Goal: Task Accomplishment & Management: Use online tool/utility

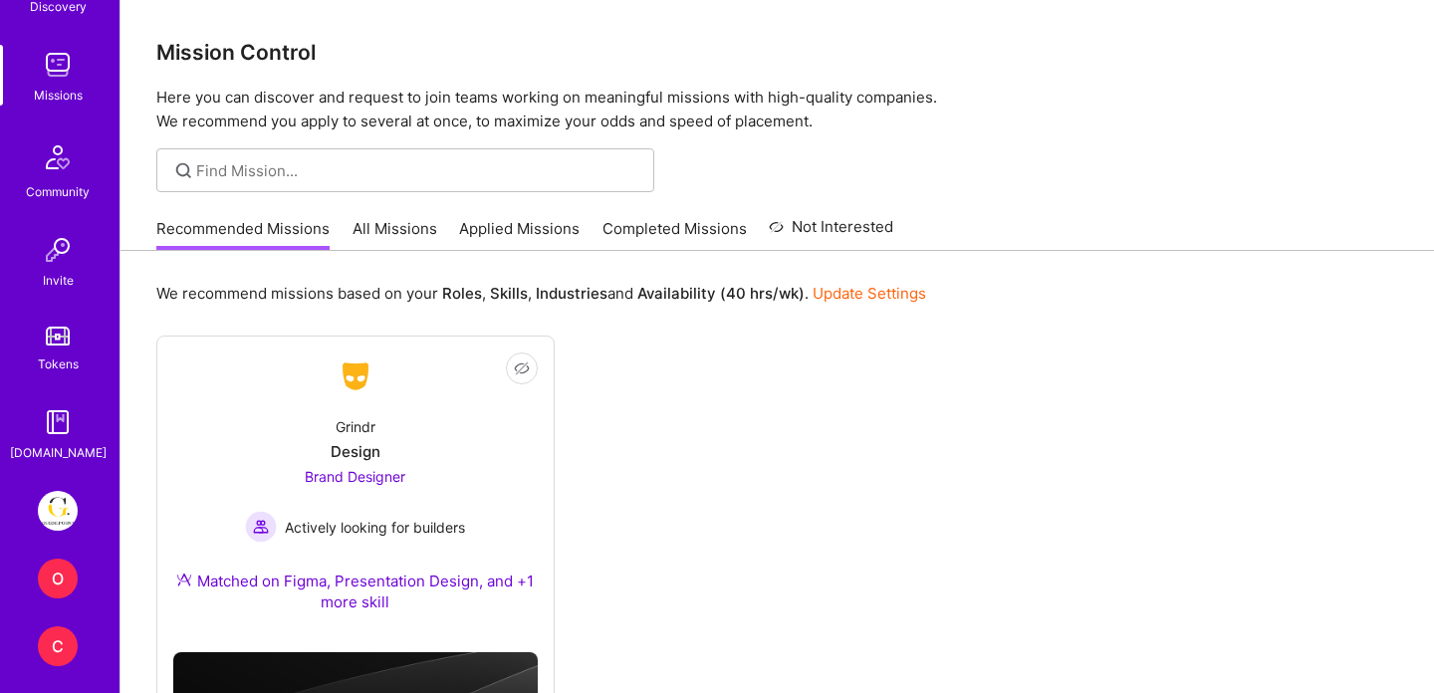
scroll to position [333, 0]
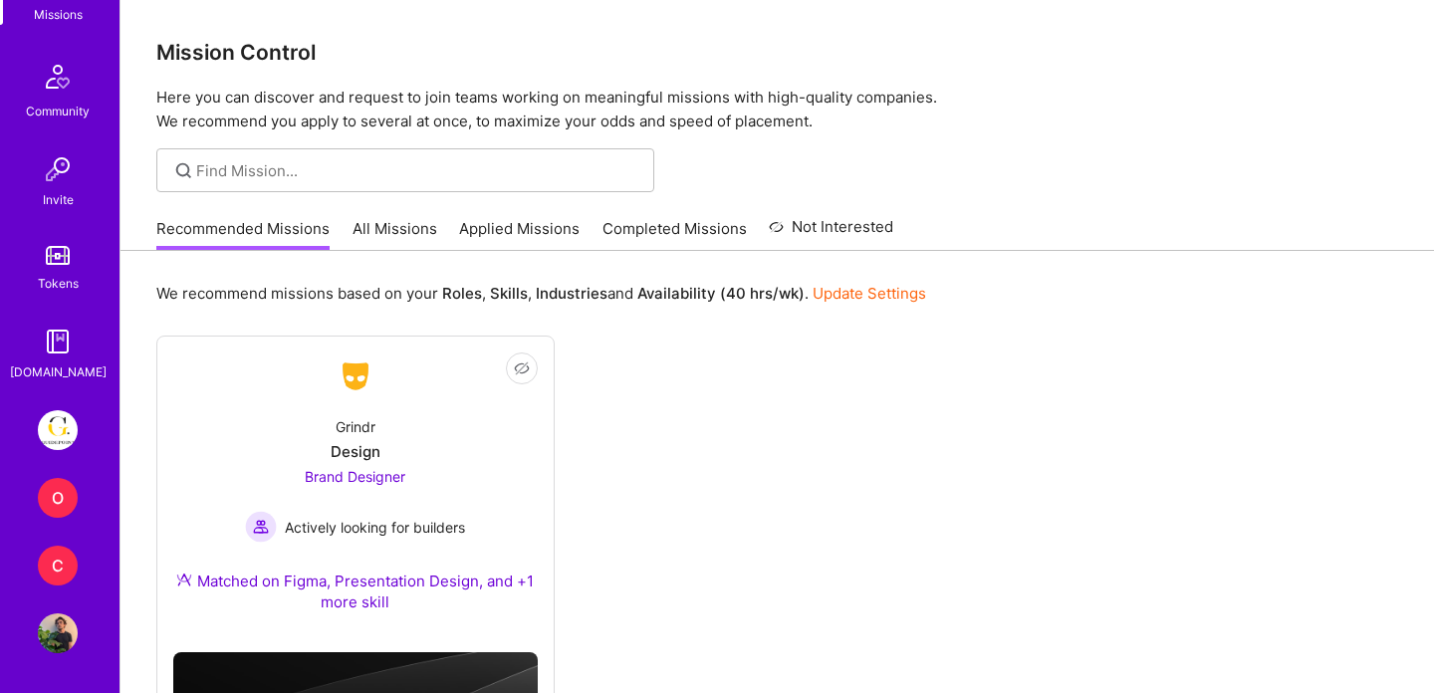
click at [66, 493] on div "O" at bounding box center [58, 498] width 40 height 40
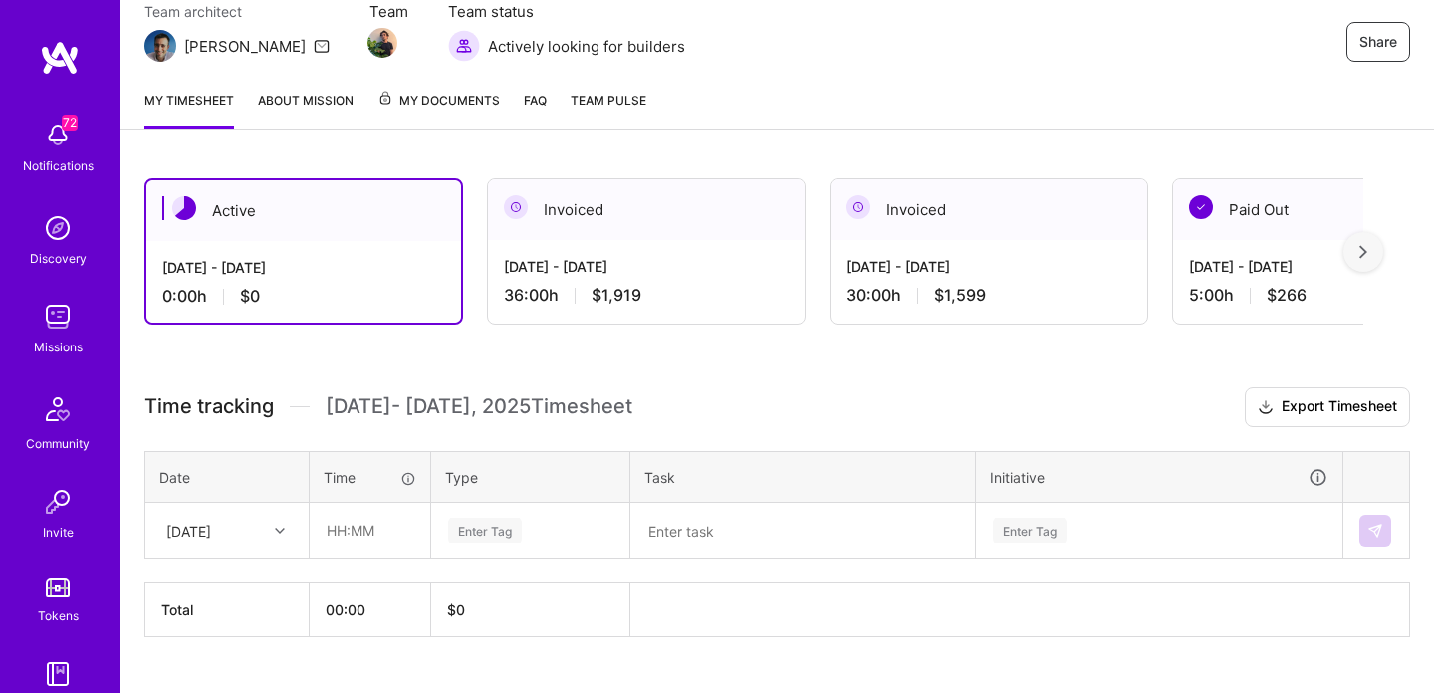
scroll to position [229, 0]
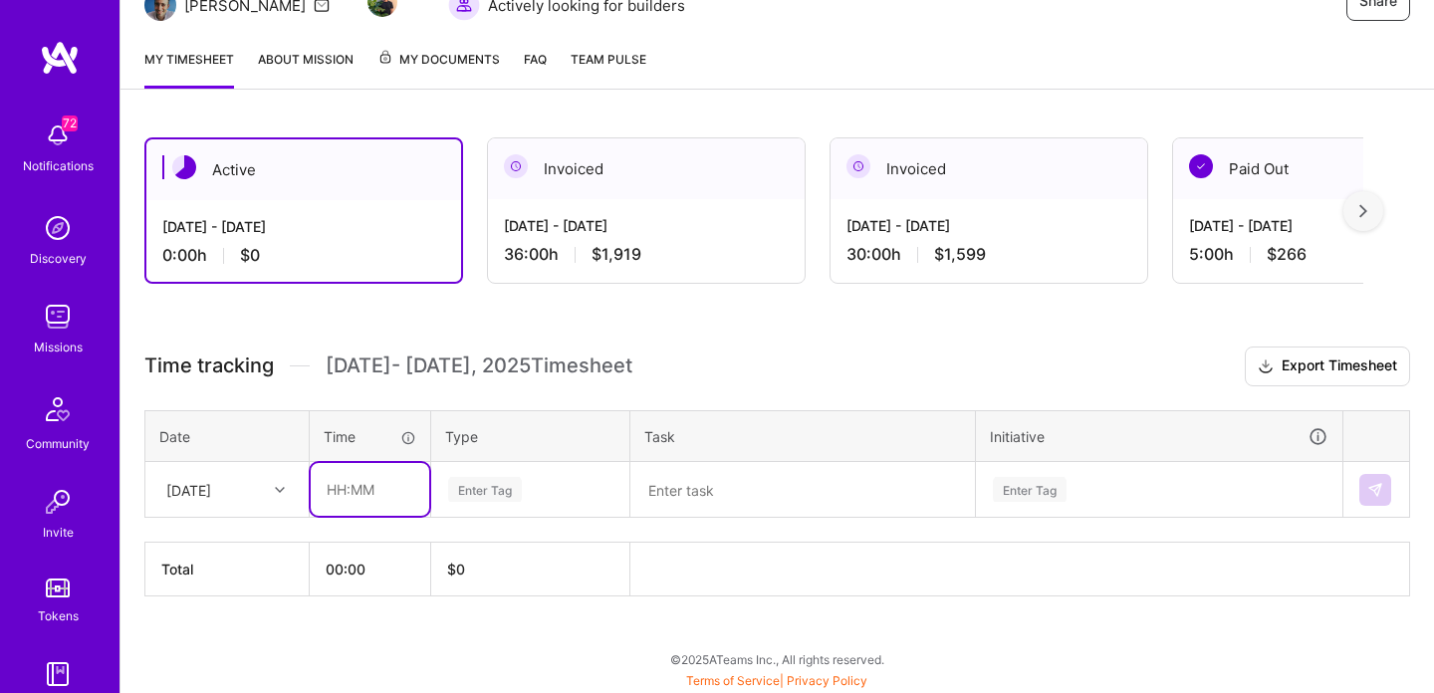
click at [367, 488] on input "text" at bounding box center [370, 489] width 119 height 53
type input "04:00"
click at [691, 501] on textarea at bounding box center [802, 490] width 341 height 52
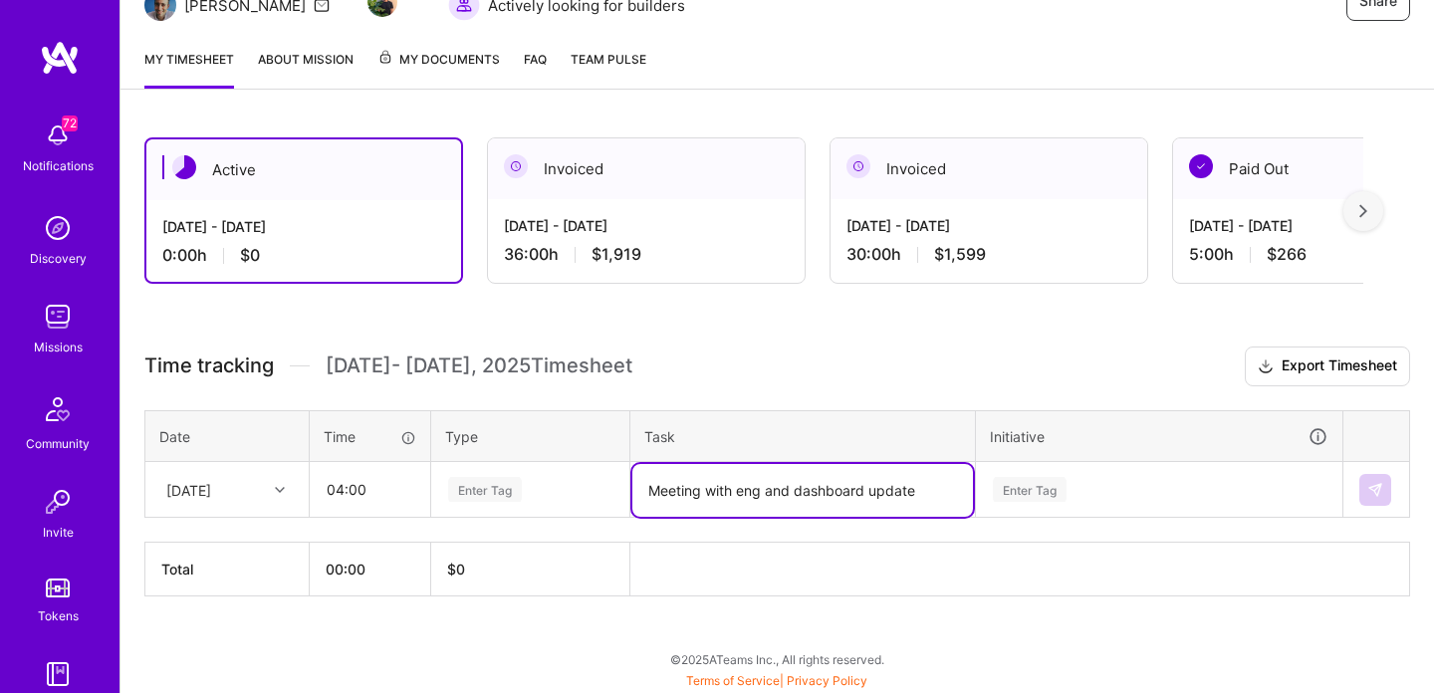
type textarea "Meeting with eng and dashboard update"
click at [1016, 483] on div "Enter Tag" at bounding box center [1030, 489] width 74 height 31
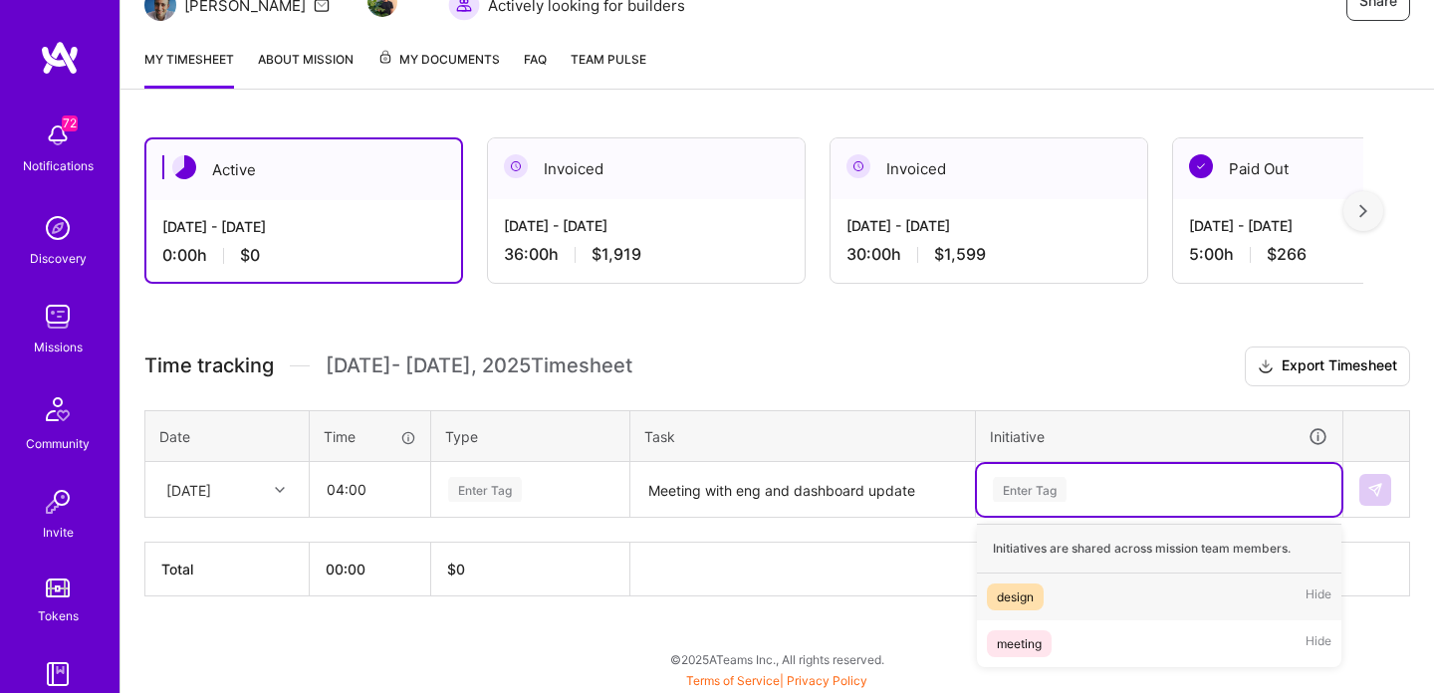
click at [1037, 597] on span "design" at bounding box center [1015, 597] width 57 height 27
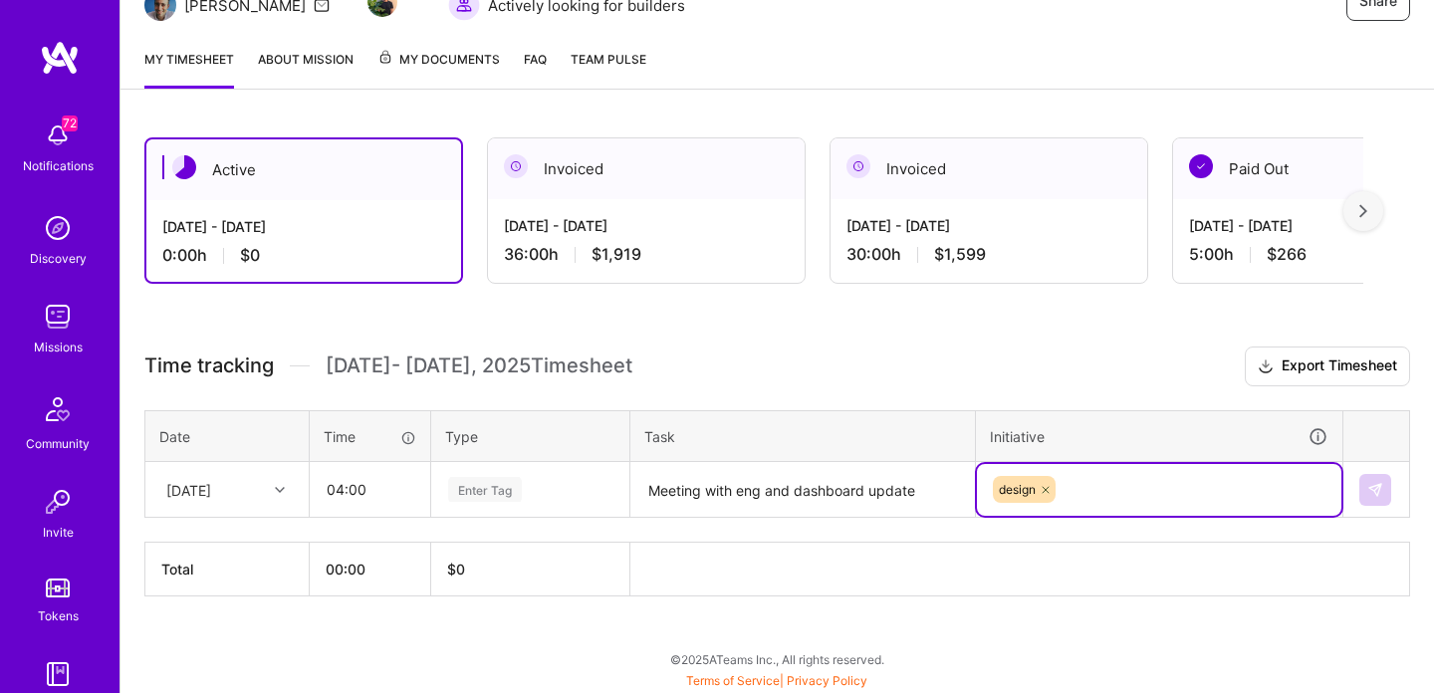
click at [492, 475] on div "Enter Tag" at bounding box center [485, 489] width 74 height 31
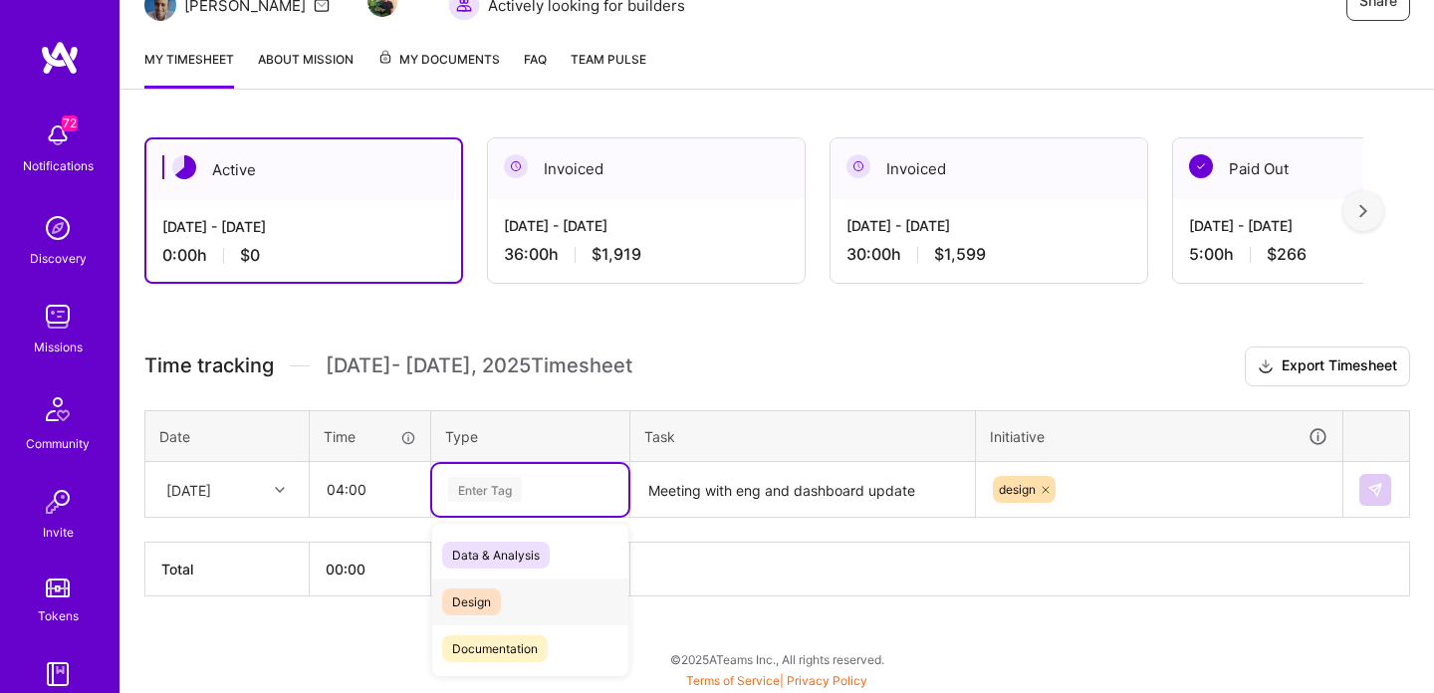
click at [481, 593] on span "Design" at bounding box center [471, 602] width 59 height 27
click at [515, 502] on div "Design" at bounding box center [530, 490] width 196 height 52
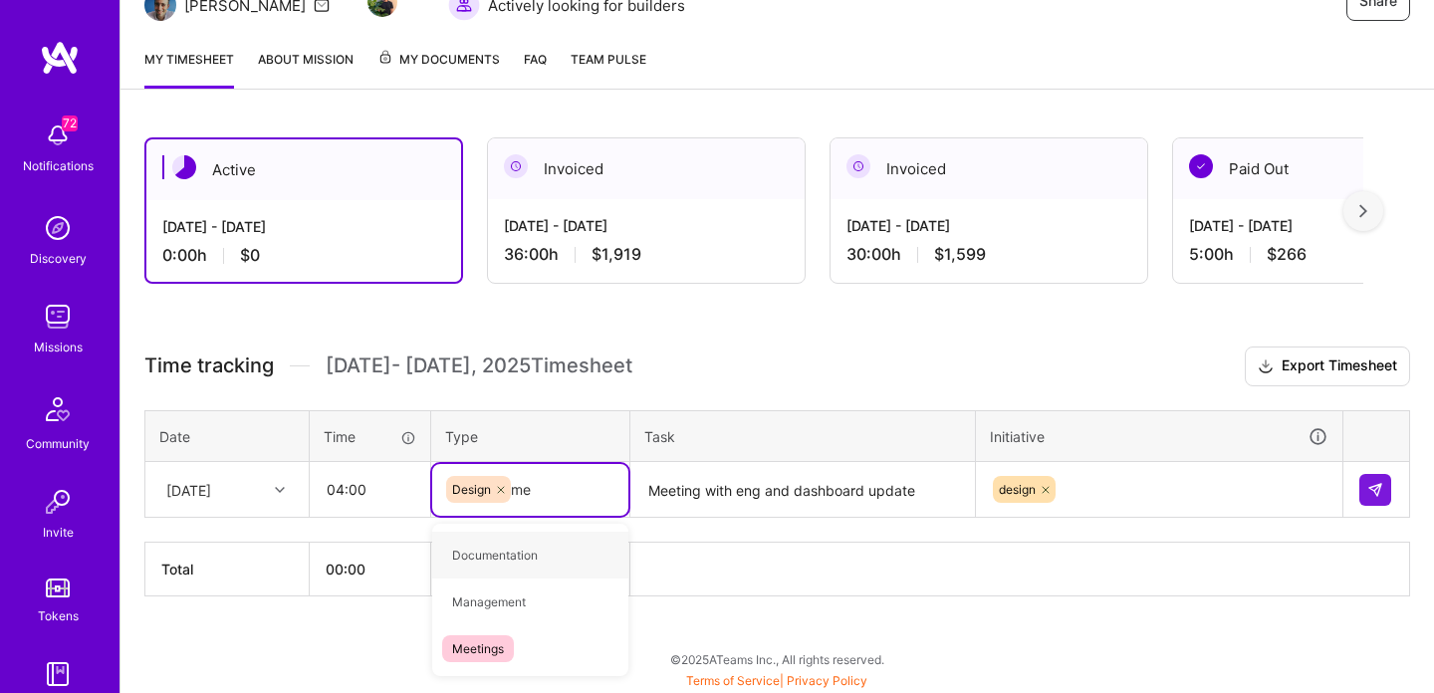
type input "mee"
click at [494, 558] on span "Meetings" at bounding box center [478, 555] width 72 height 27
type input "des"
click at [467, 544] on span "Design" at bounding box center [471, 555] width 59 height 27
click at [1130, 489] on div "design" at bounding box center [1159, 489] width 337 height 31
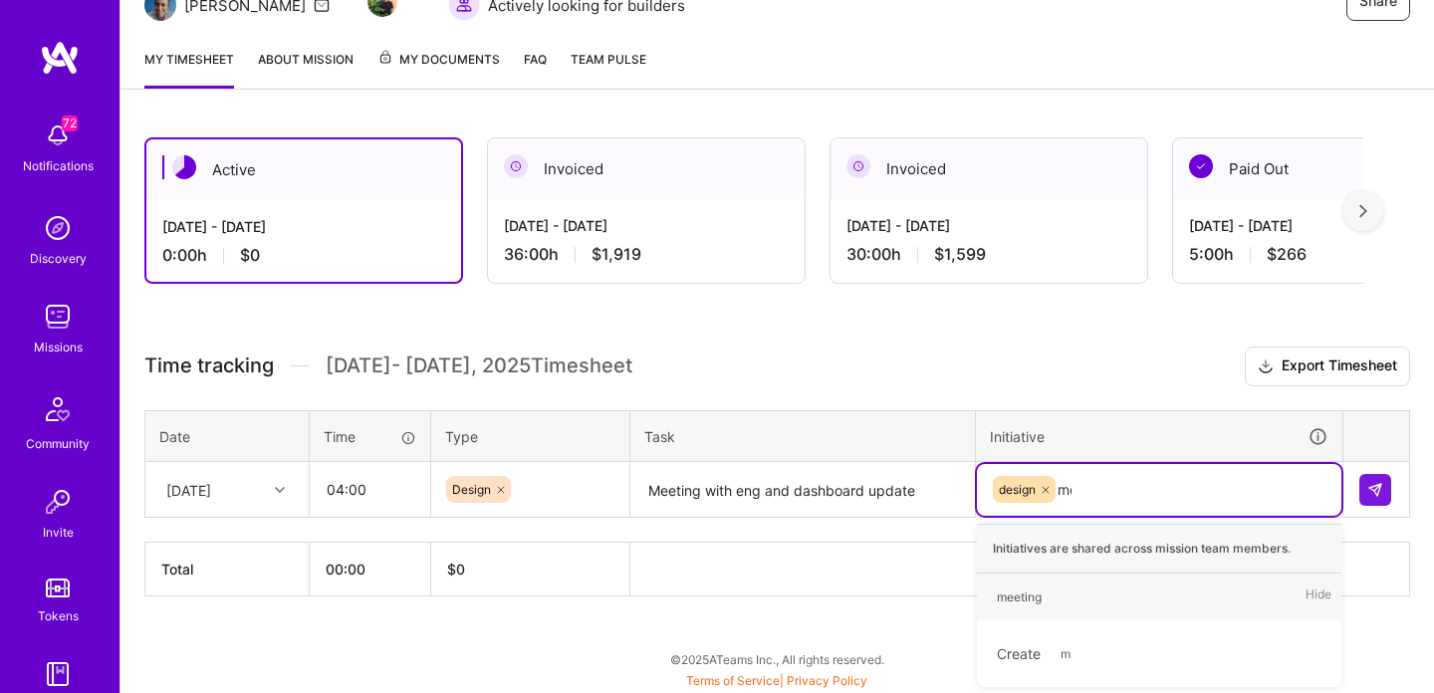
type input "mee"
click at [1021, 600] on div "meeting" at bounding box center [1019, 597] width 45 height 21
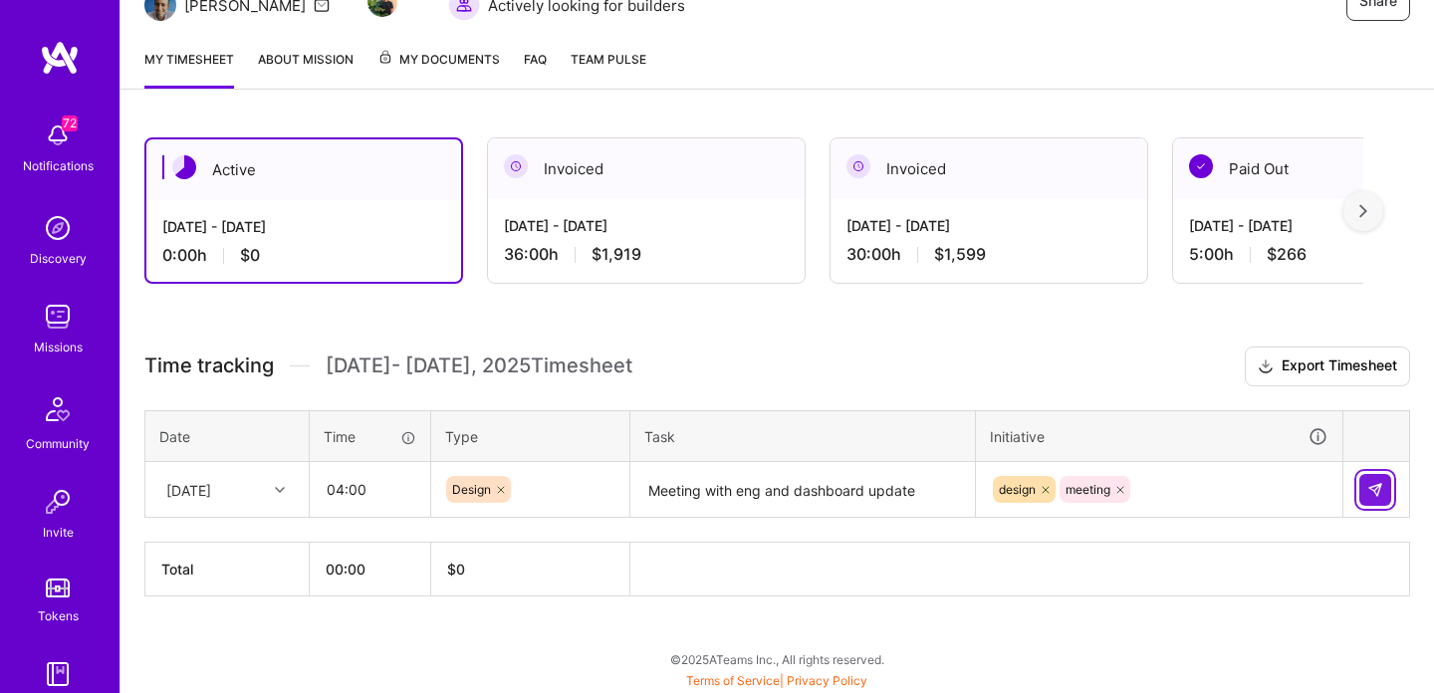
click at [1378, 487] on img at bounding box center [1375, 490] width 16 height 16
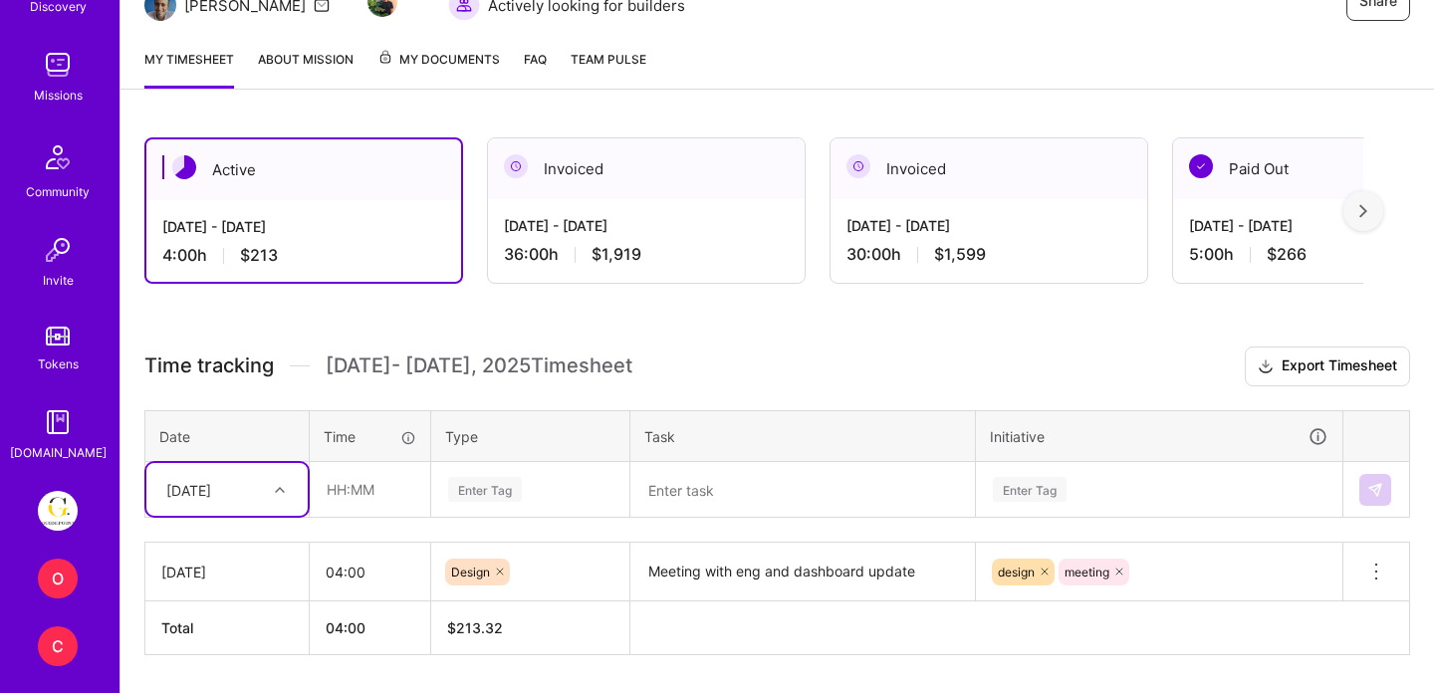
scroll to position [293, 0]
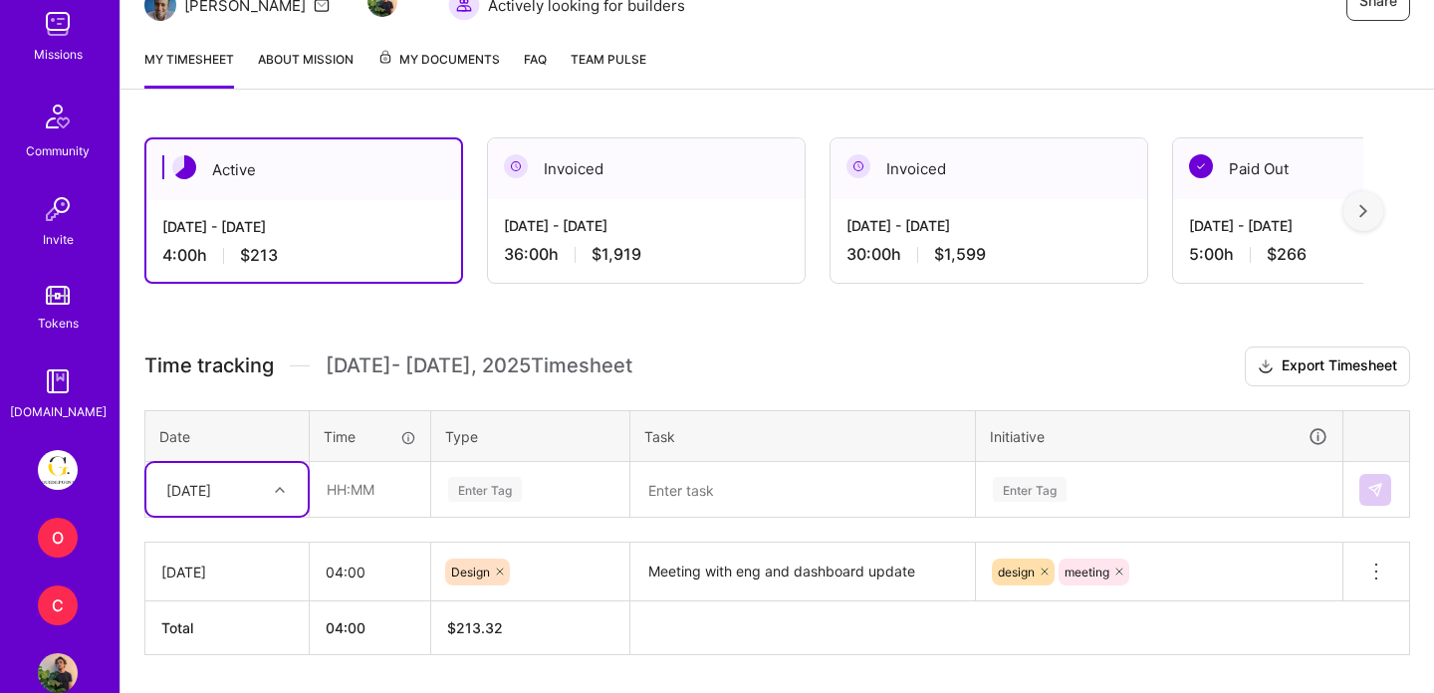
click at [52, 464] on img at bounding box center [58, 470] width 40 height 40
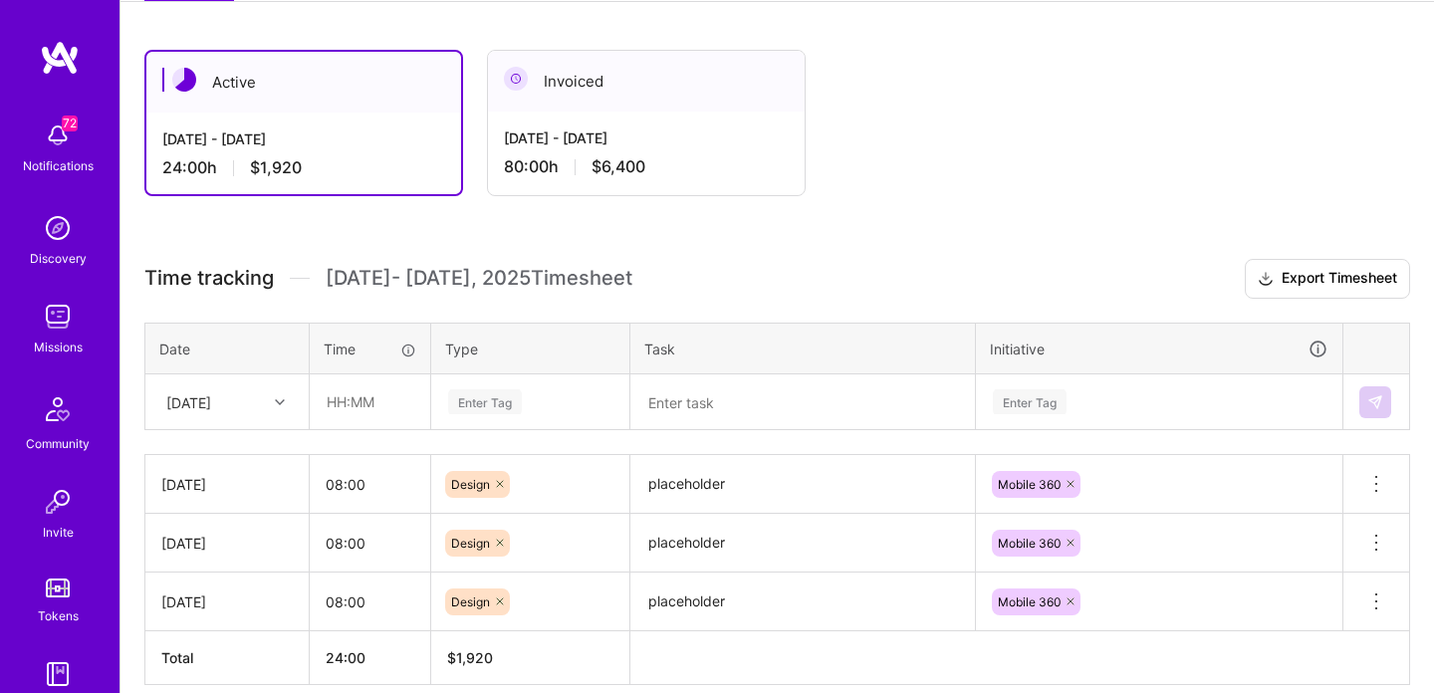
scroll to position [319, 0]
click at [363, 395] on input "text" at bounding box center [370, 399] width 119 height 53
type input "08:00"
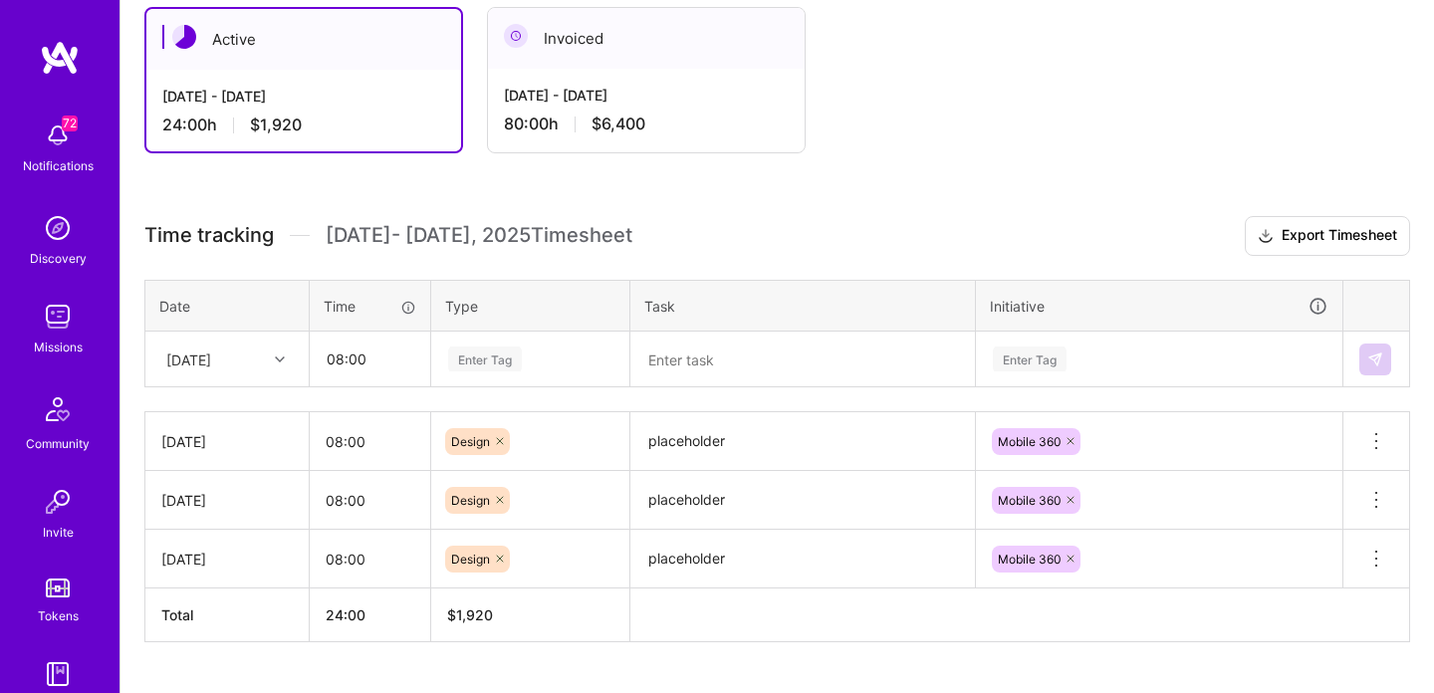
click at [513, 385] on div "Enter Tag" at bounding box center [530, 360] width 196 height 52
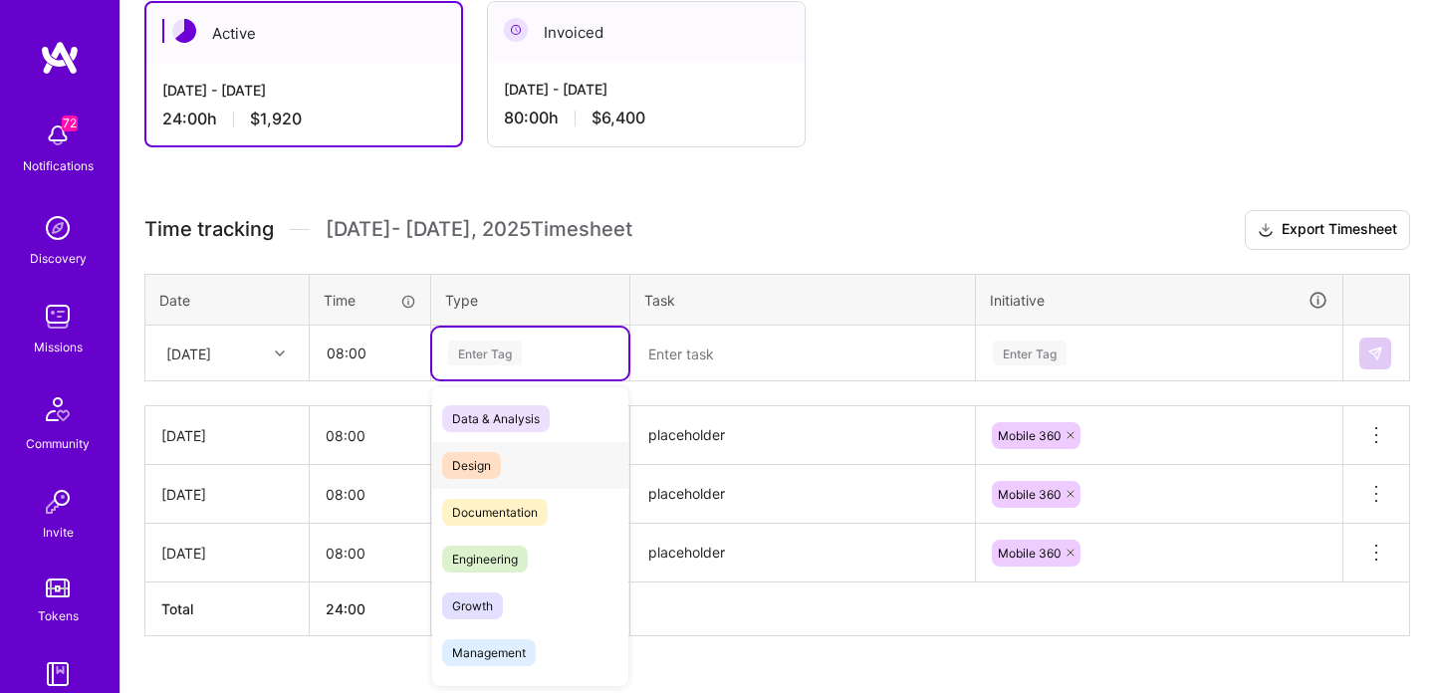
click at [503, 459] on div "Design" at bounding box center [530, 465] width 196 height 47
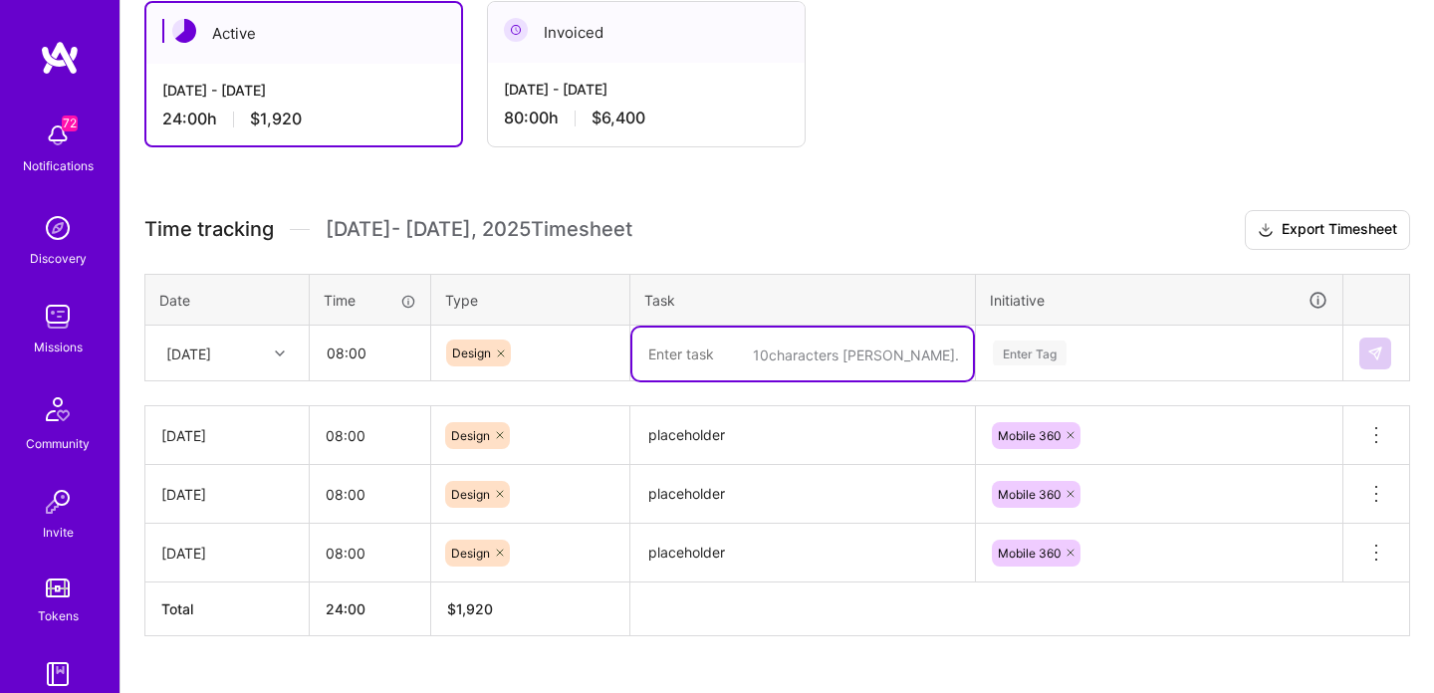
click at [729, 366] on textarea at bounding box center [802, 354] width 341 height 53
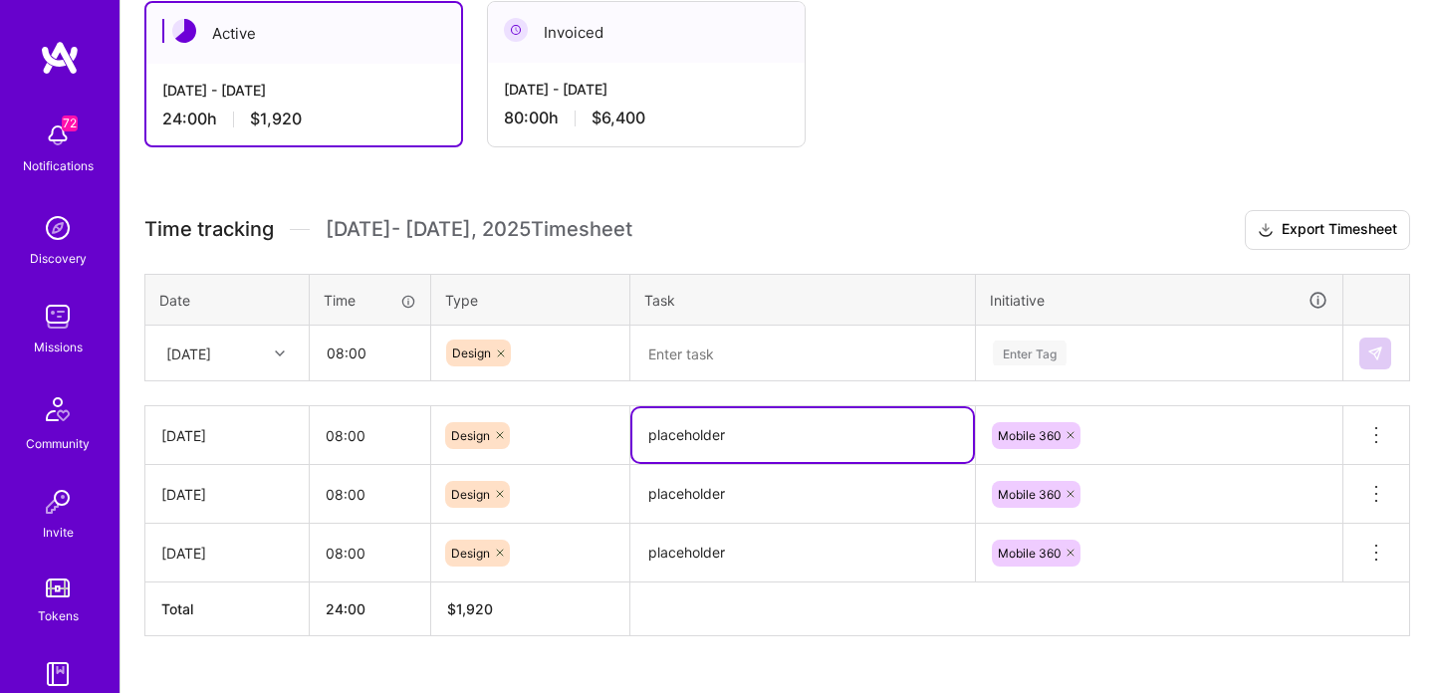
click at [718, 427] on textarea "placeholder" at bounding box center [802, 435] width 341 height 54
click at [752, 342] on textarea at bounding box center [802, 354] width 341 height 53
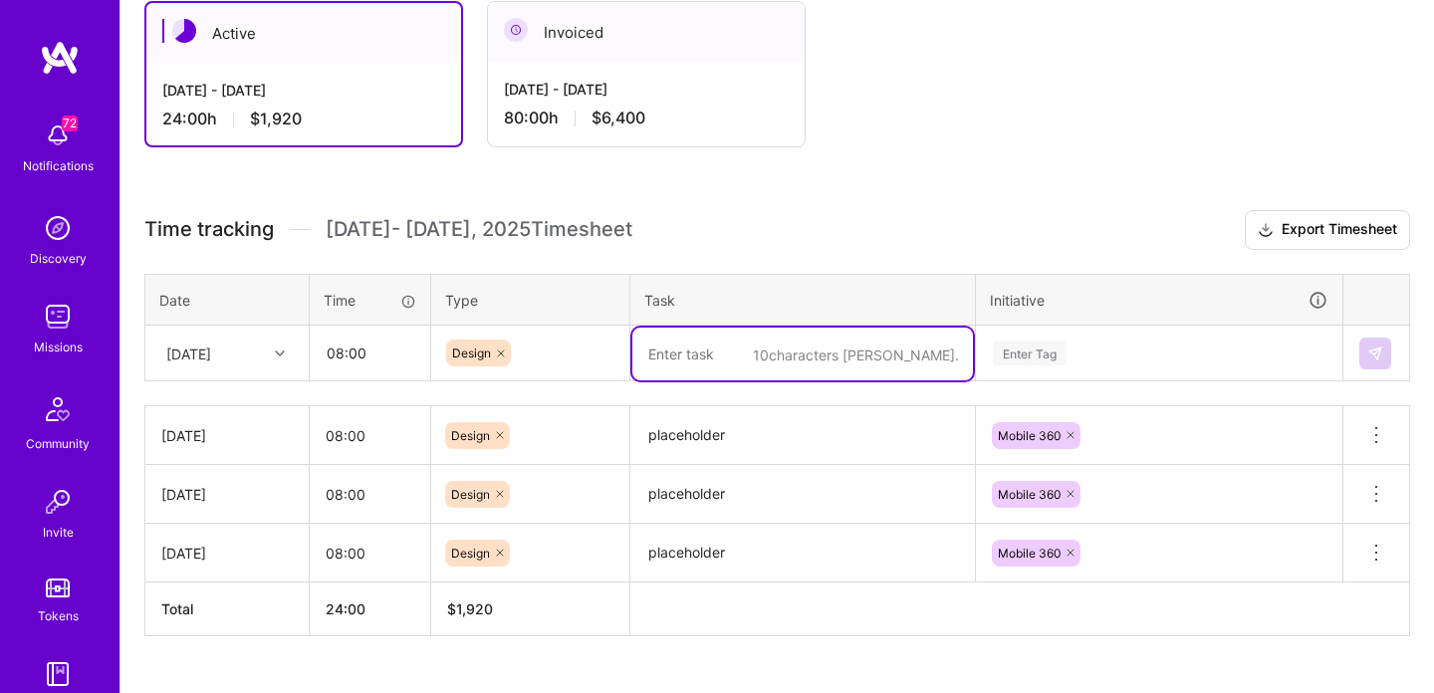
paste textarea "placeholder"
type textarea "placeholder"
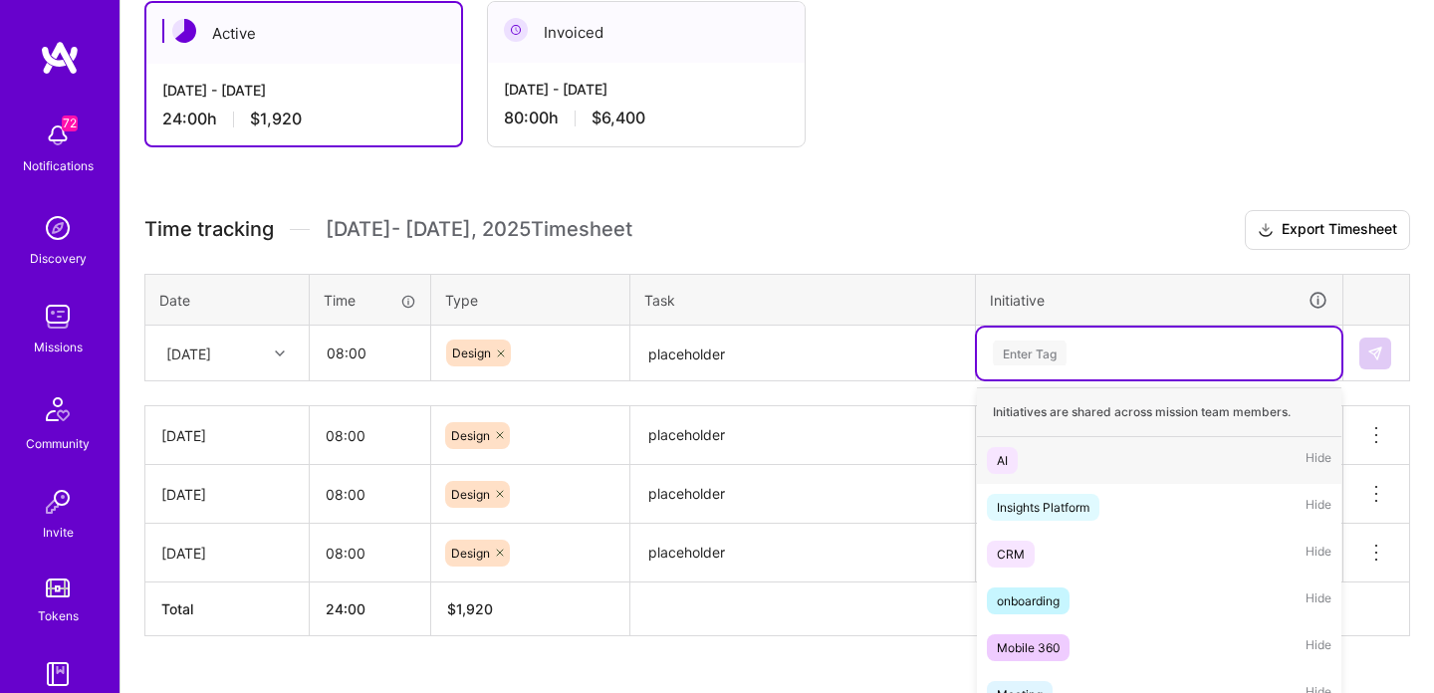
click at [1073, 348] on div "Enter Tag" at bounding box center [1159, 354] width 365 height 52
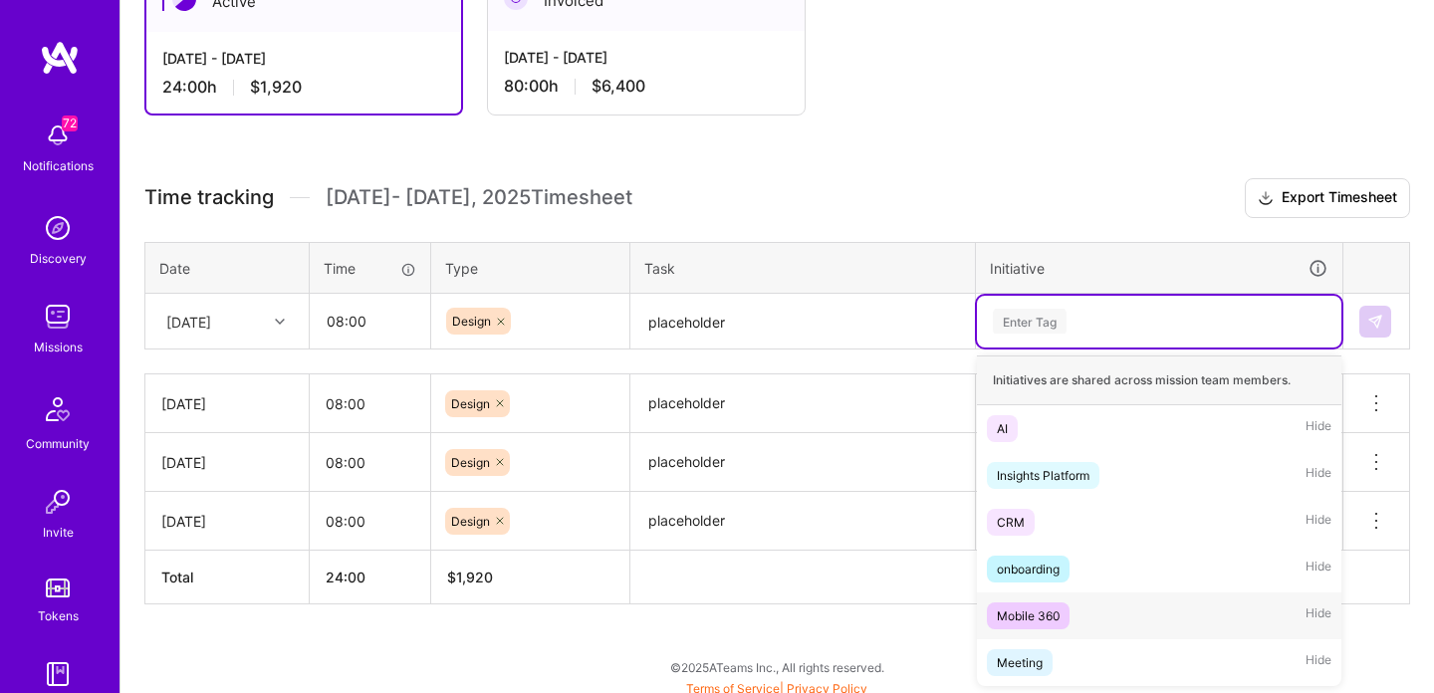
click at [1033, 606] on div "Mobile 360" at bounding box center [1028, 616] width 63 height 21
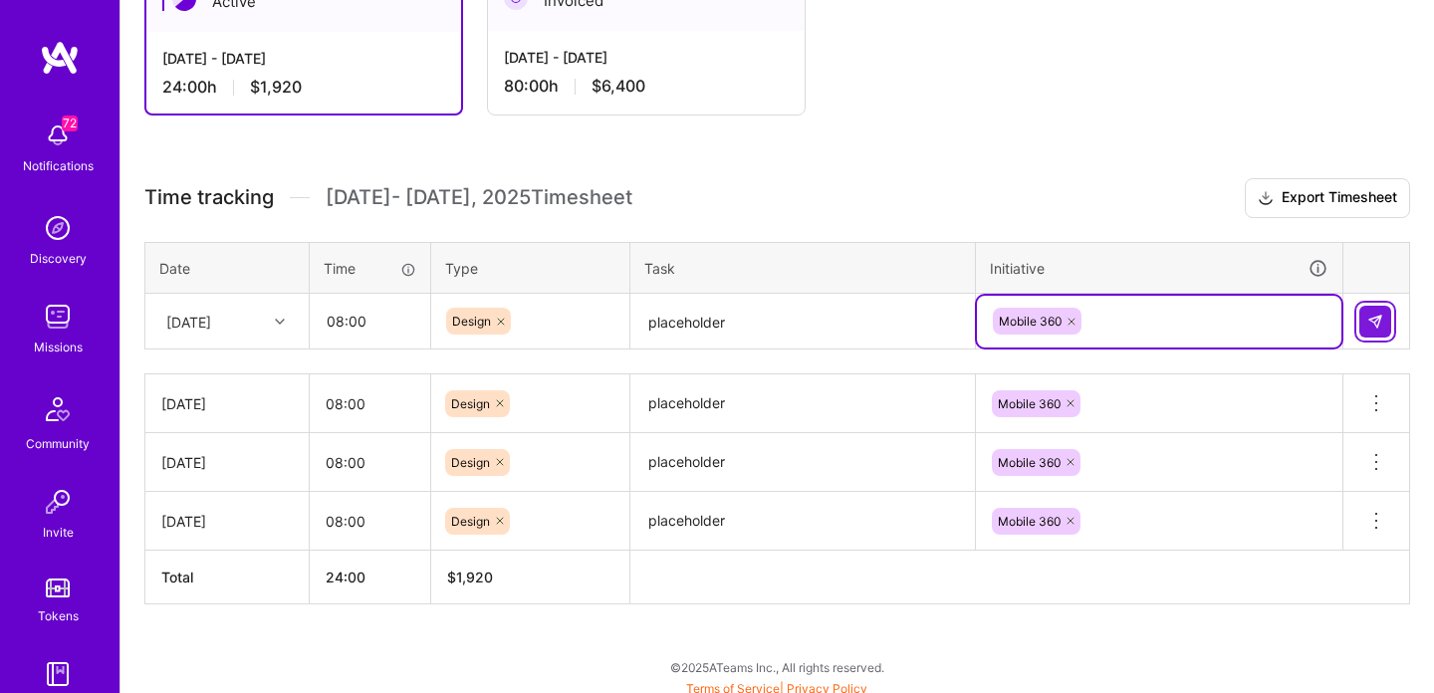
click at [1371, 317] on img at bounding box center [1375, 322] width 16 height 16
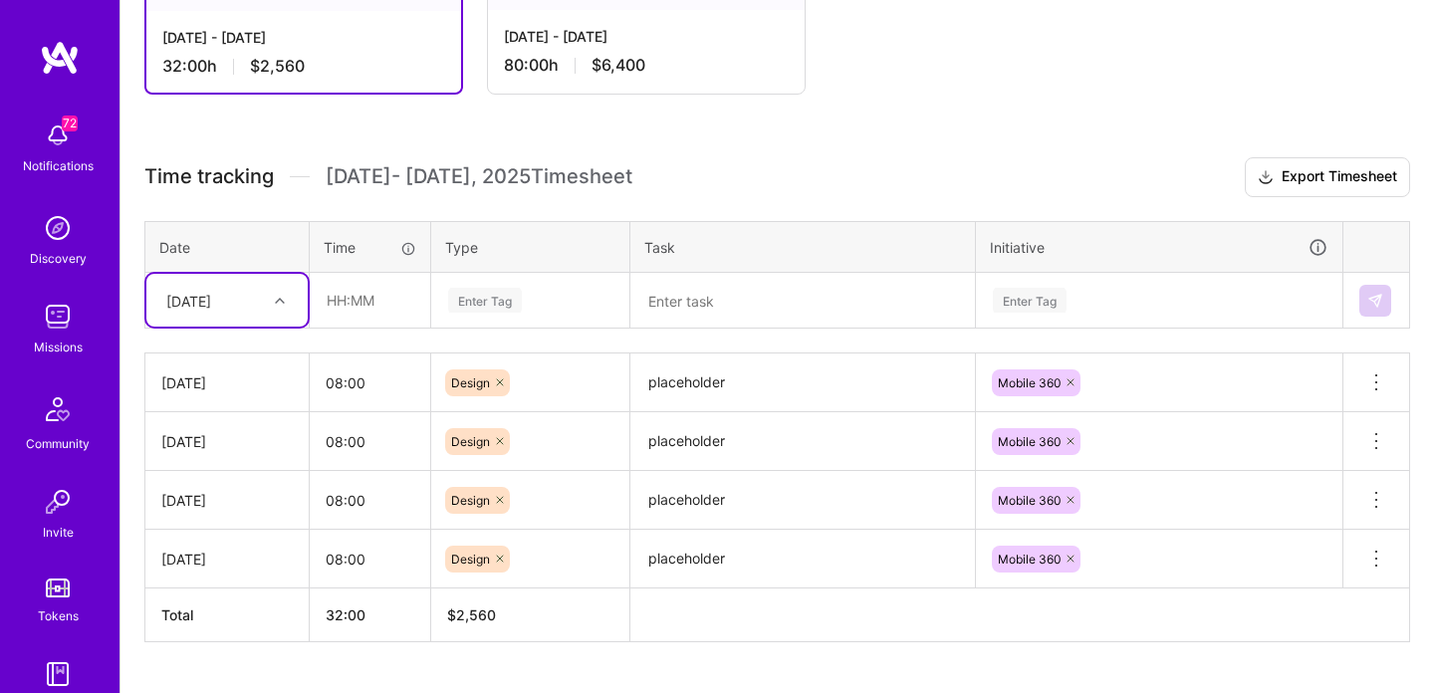
scroll to position [464, 0]
